Goal: Transaction & Acquisition: Purchase product/service

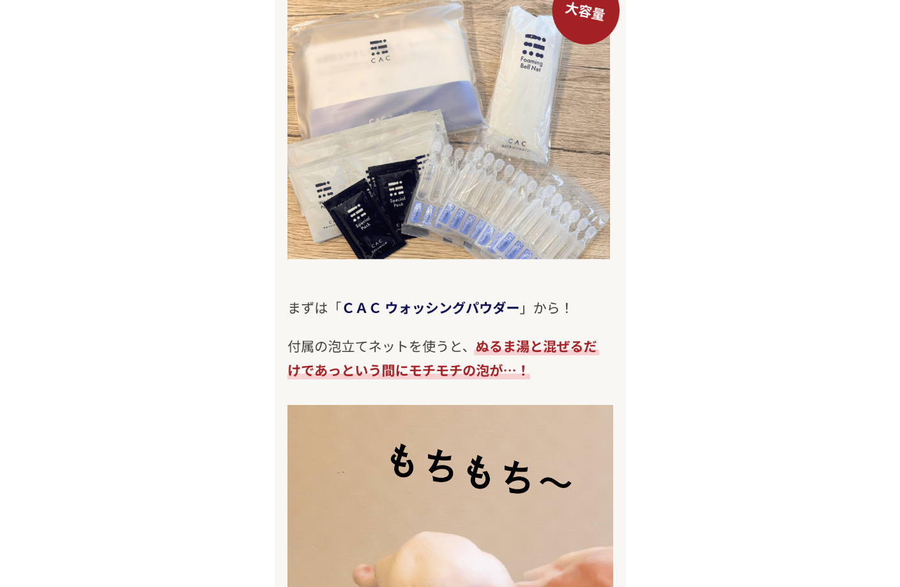
scroll to position [6643, 0]
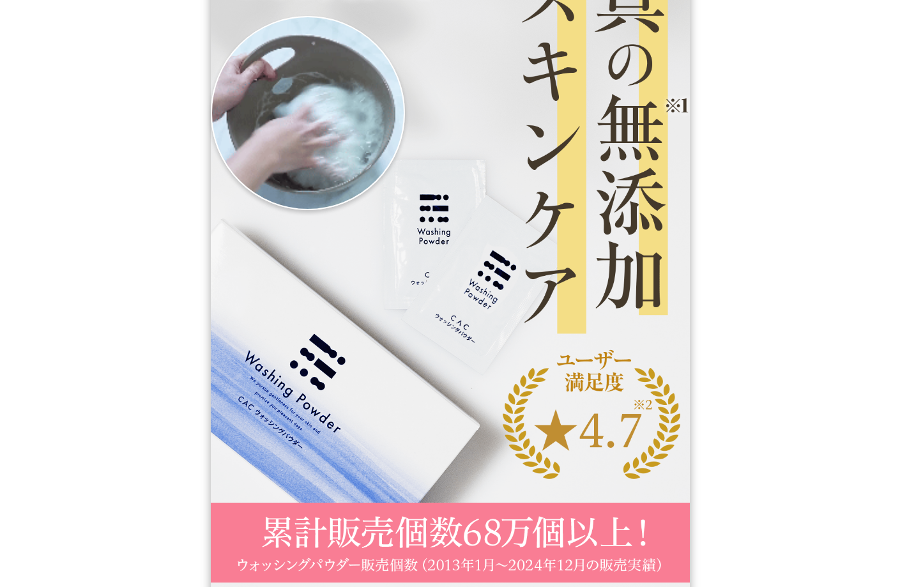
scroll to position [383, 0]
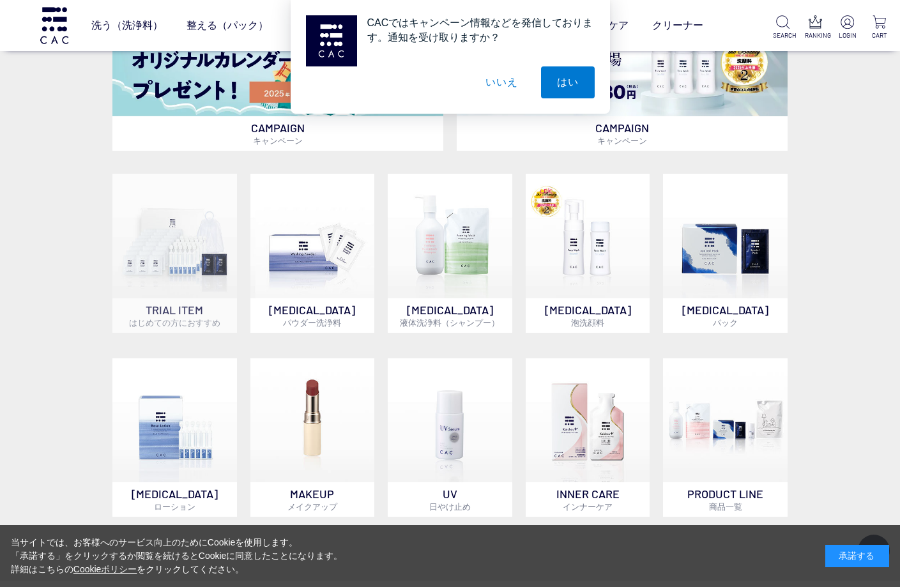
scroll to position [639, 0]
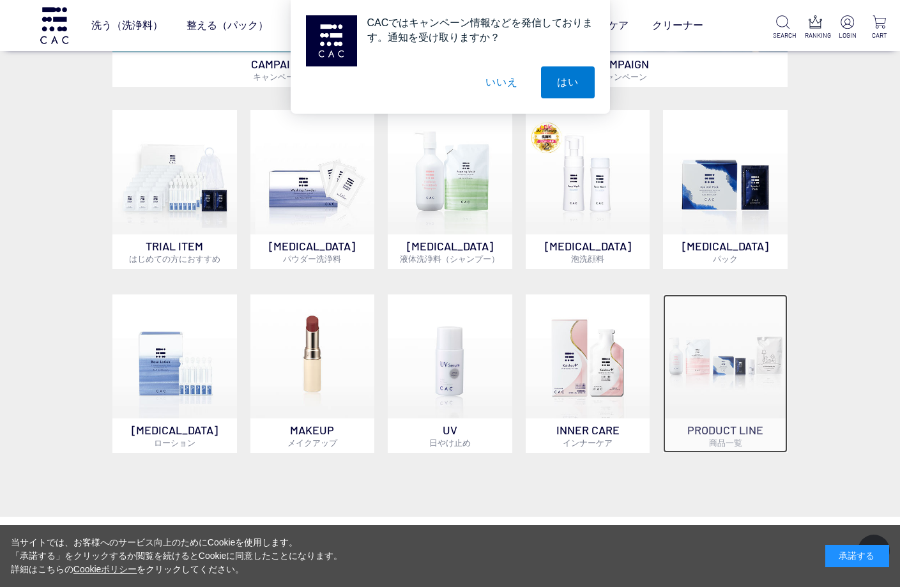
click at [752, 406] on img at bounding box center [725, 356] width 124 height 124
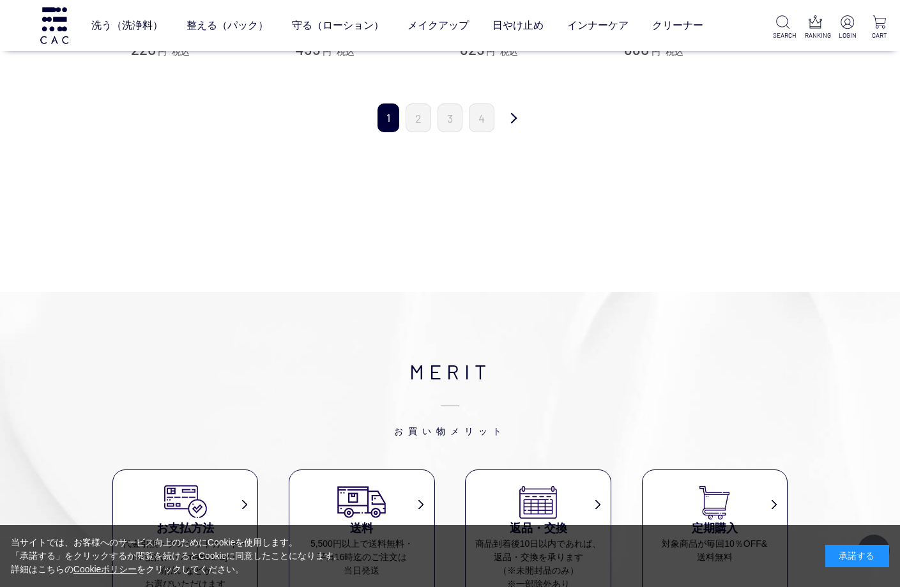
scroll to position [1533, 0]
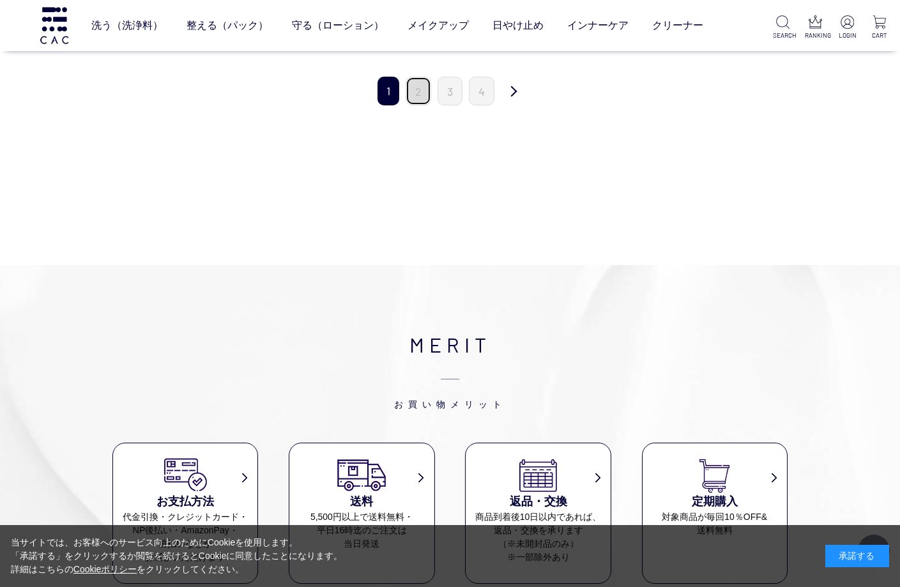
click at [417, 80] on link "2" at bounding box center [419, 91] width 26 height 29
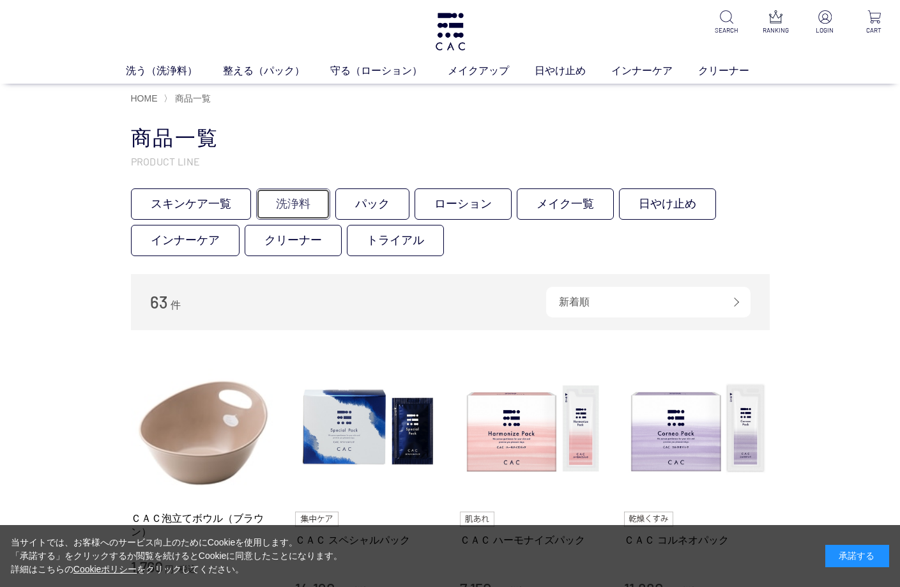
click at [301, 212] on link "洗浄料" at bounding box center [293, 203] width 74 height 31
click at [487, 210] on link "ローション" at bounding box center [463, 203] width 97 height 31
click at [387, 210] on link "パック" at bounding box center [372, 203] width 74 height 31
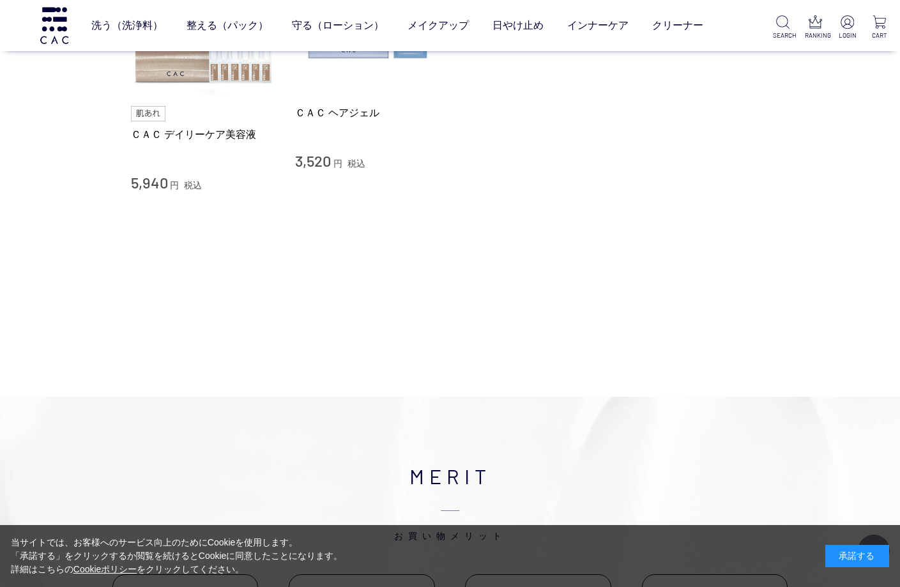
scroll to position [894, 0]
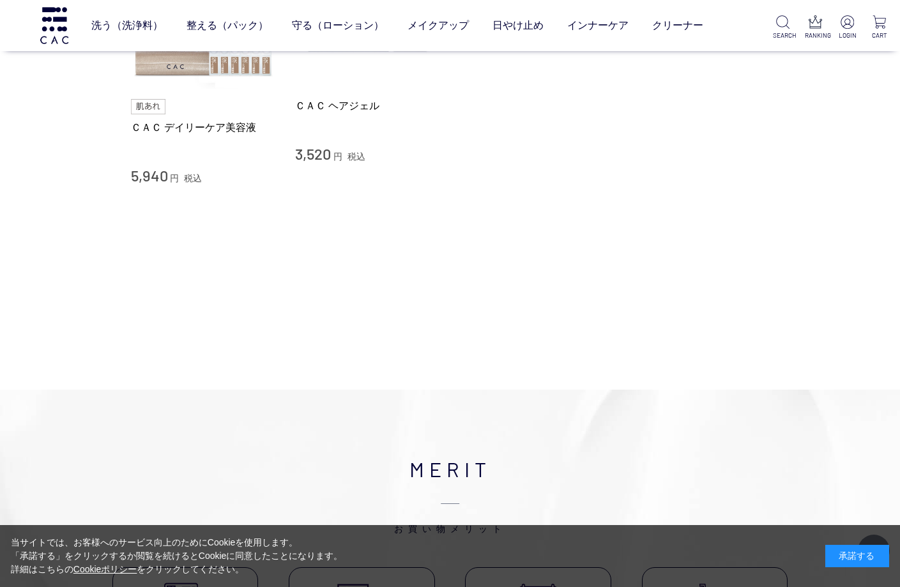
click at [698, 88] on li "ＣＡＣ デイリーケア美容液 5,940 円 税込 ＣＡＣ ヘアジェル 3,520 円 税込" at bounding box center [450, 64] width 639 height 242
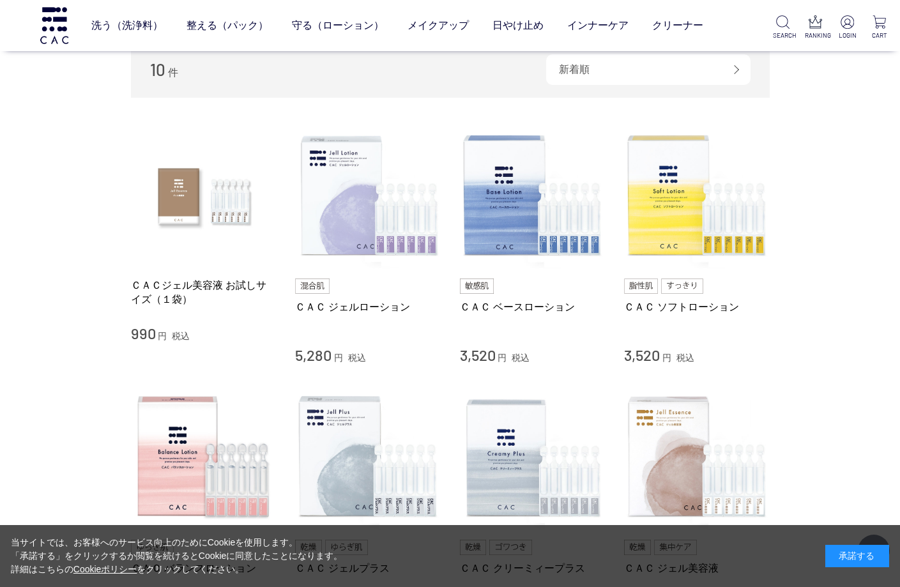
scroll to position [0, 0]
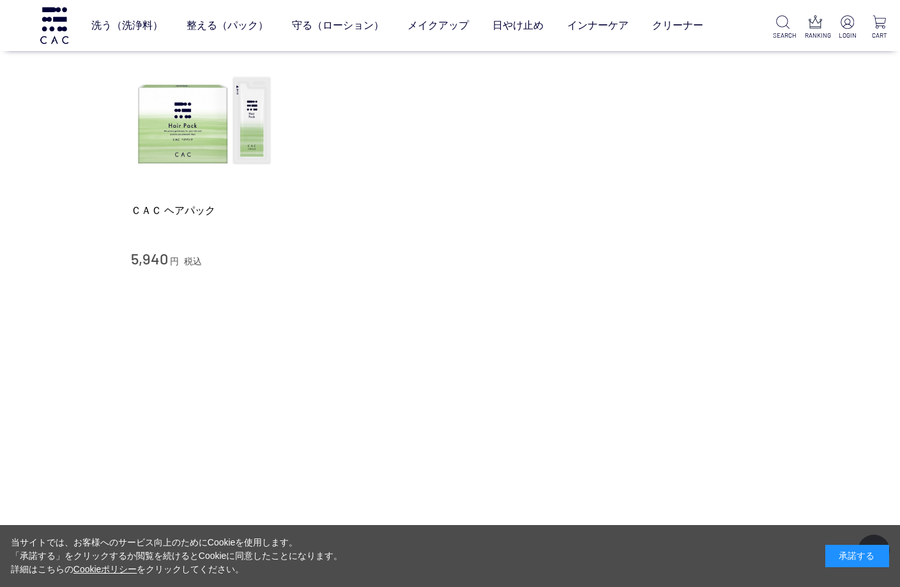
scroll to position [575, 0]
